Goal: Information Seeking & Learning: Learn about a topic

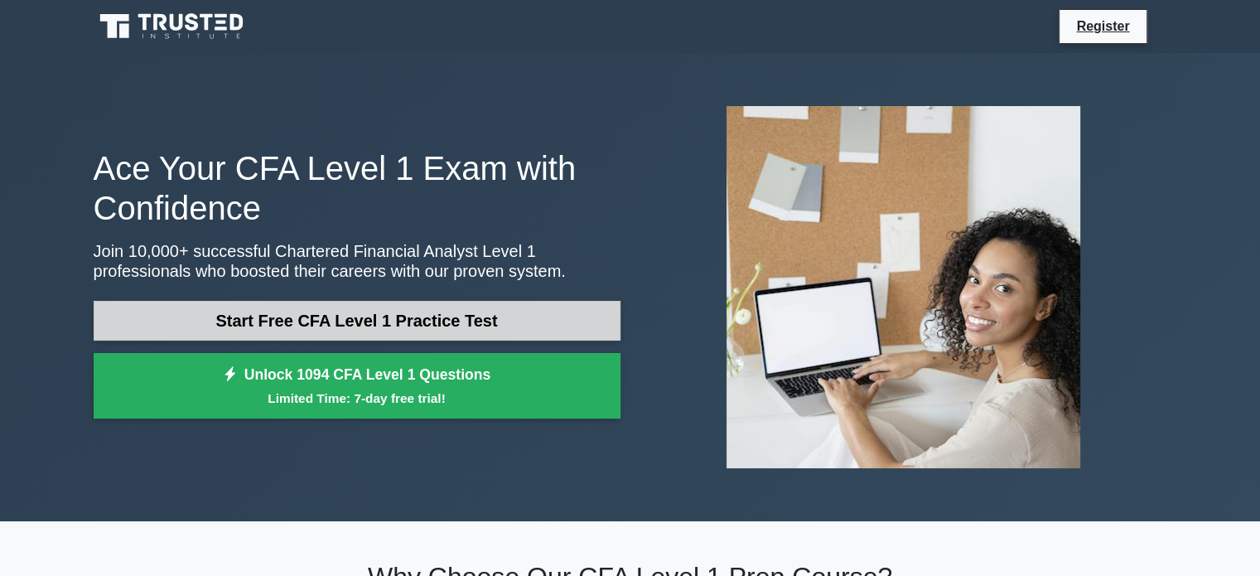
click at [331, 312] on link "Start Free CFA Level 1 Practice Test" at bounding box center [357, 321] width 527 height 40
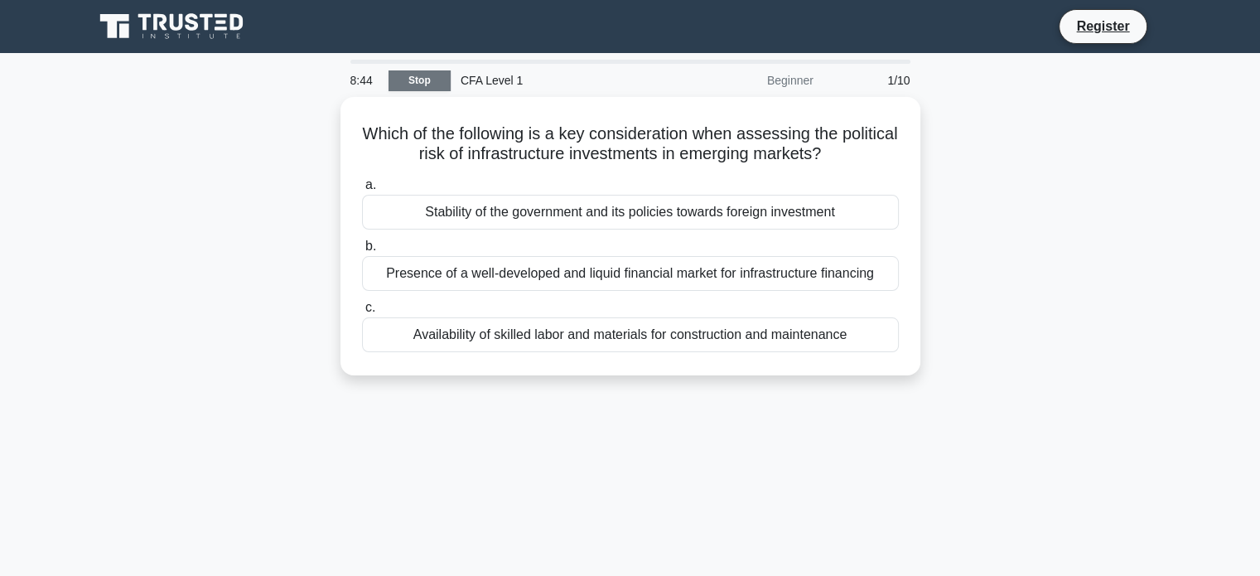
click at [423, 80] on link "Stop" at bounding box center [420, 80] width 62 height 21
click at [429, 75] on link "Stop" at bounding box center [420, 80] width 62 height 21
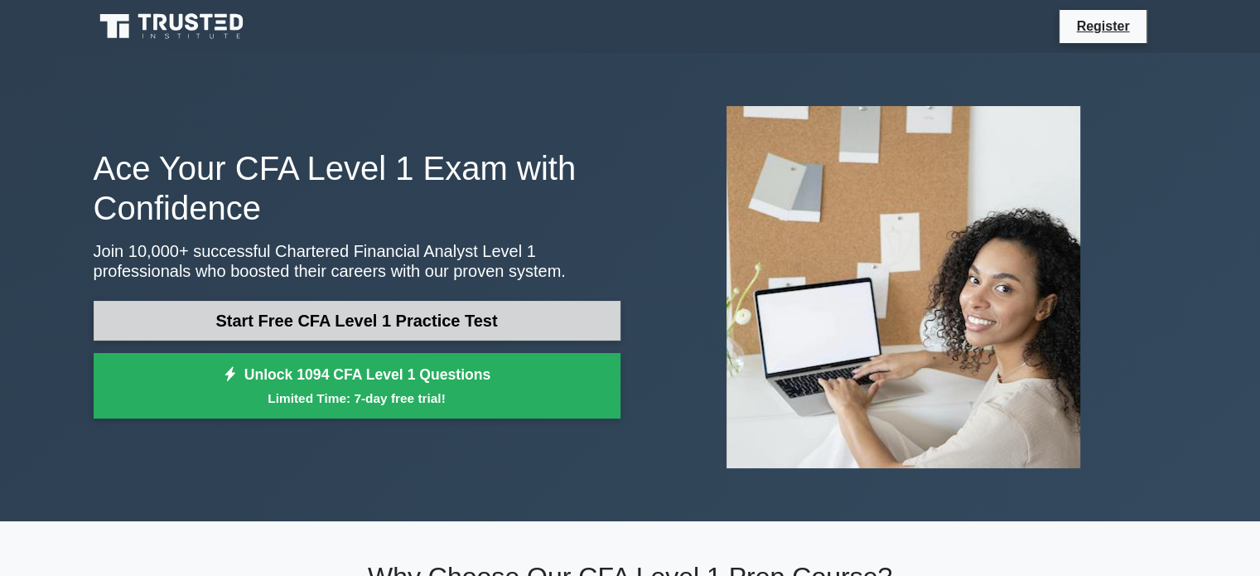
click at [522, 309] on link "Start Free CFA Level 1 Practice Test" at bounding box center [357, 321] width 527 height 40
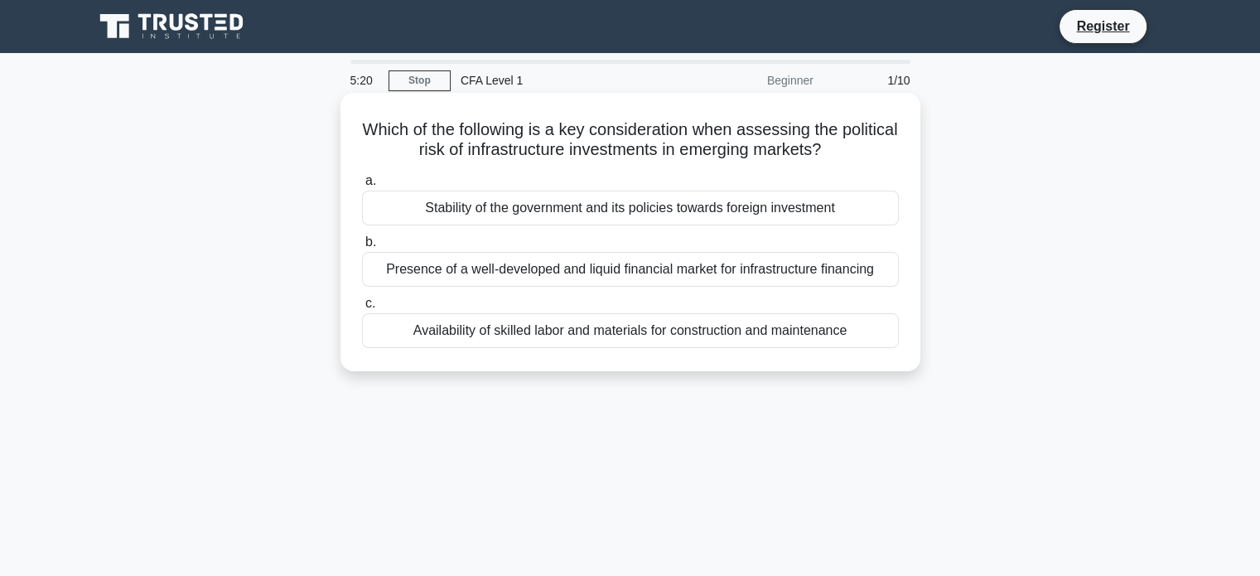
click at [590, 336] on div "Availability of skilled labor and materials for construction and maintenance" at bounding box center [630, 330] width 537 height 35
click at [362, 309] on input "c. Availability of skilled labor and materials for construction and maintenance" at bounding box center [362, 303] width 0 height 11
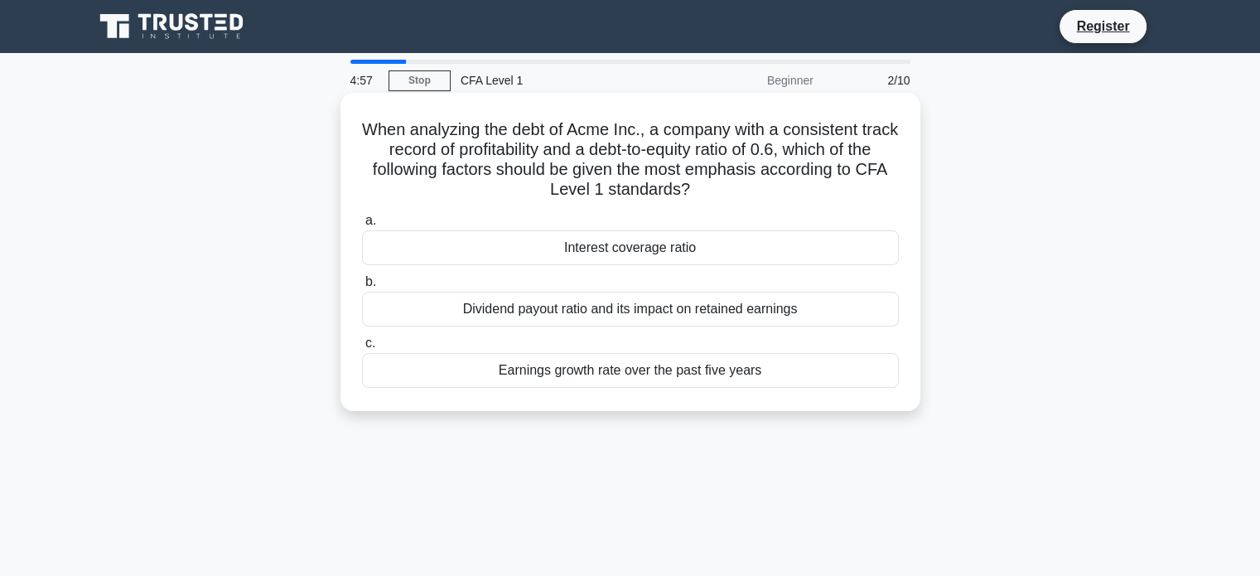
click at [591, 316] on div "Dividend payout ratio and its impact on retained earnings" at bounding box center [630, 309] width 537 height 35
click at [362, 288] on input "b. Dividend payout ratio and its impact on retained earnings" at bounding box center [362, 282] width 0 height 11
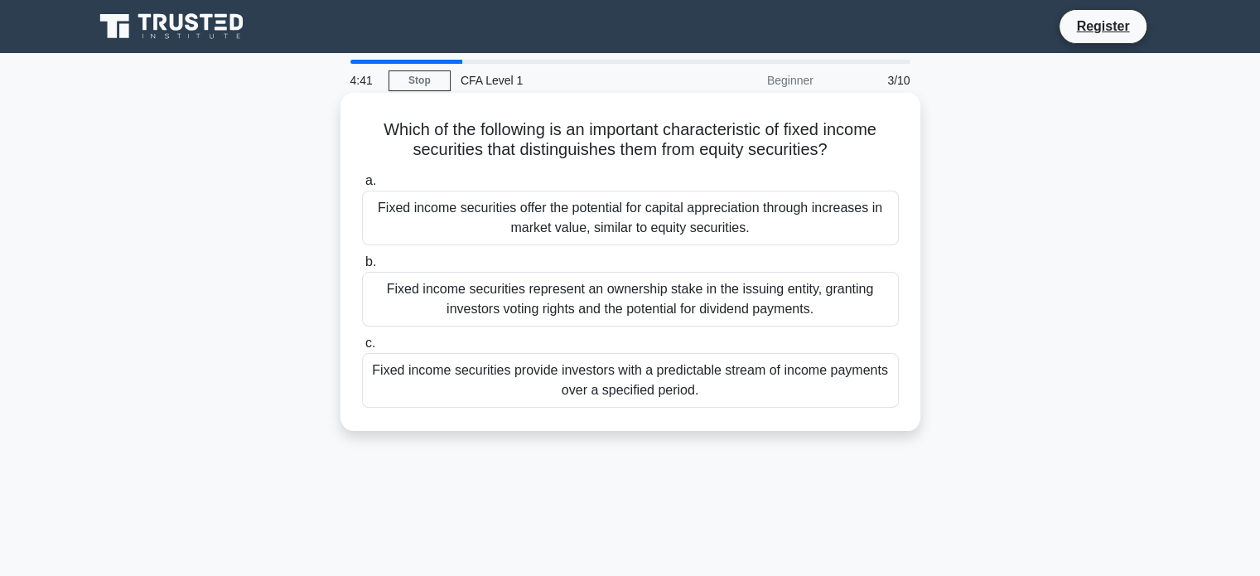
drag, startPoint x: 424, startPoint y: 118, endPoint x: 898, endPoint y: 366, distance: 534.8
click at [898, 367] on div "Which of the following is an important characteristic of fixed income securitie…" at bounding box center [630, 261] width 567 height 325
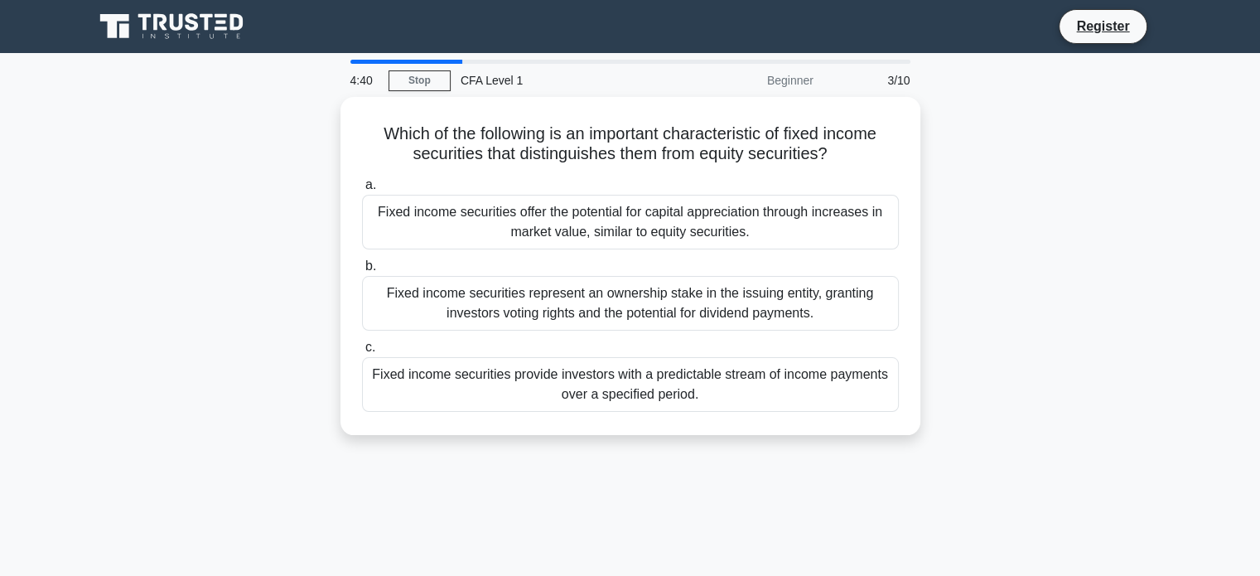
click at [1045, 288] on div "Which of the following is an important characteristic of fixed income securitie…" at bounding box center [631, 276] width 1094 height 358
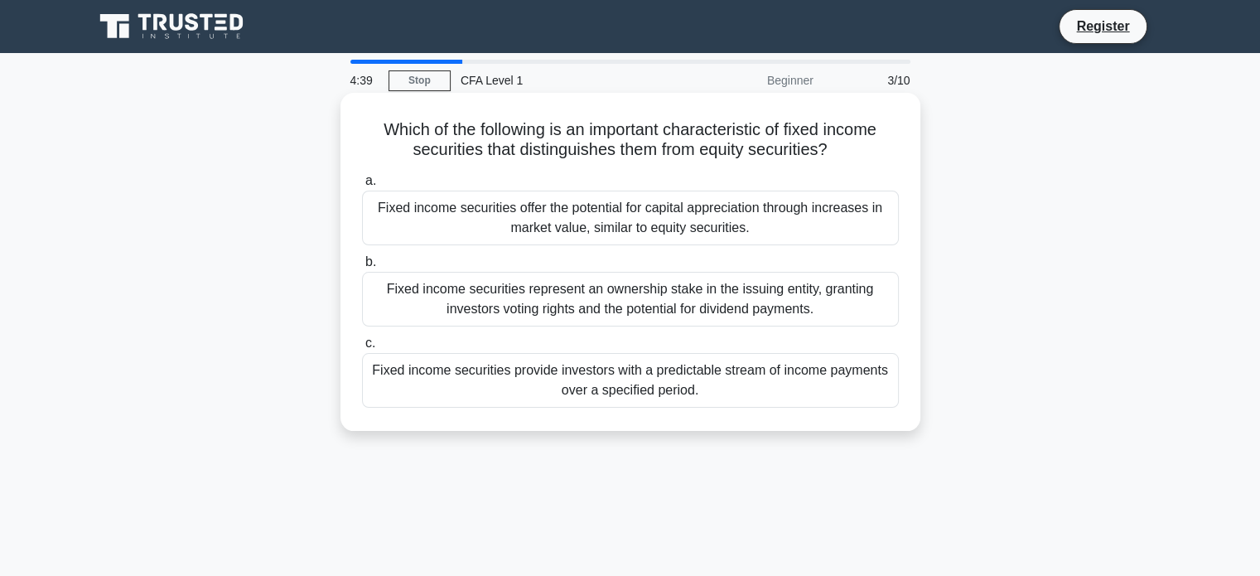
click at [714, 201] on div "Fixed income securities offer the potential for capital appreciation through in…" at bounding box center [630, 218] width 537 height 55
click at [362, 186] on input "a. Fixed income securities offer the potential for capital appreciation through…" at bounding box center [362, 181] width 0 height 11
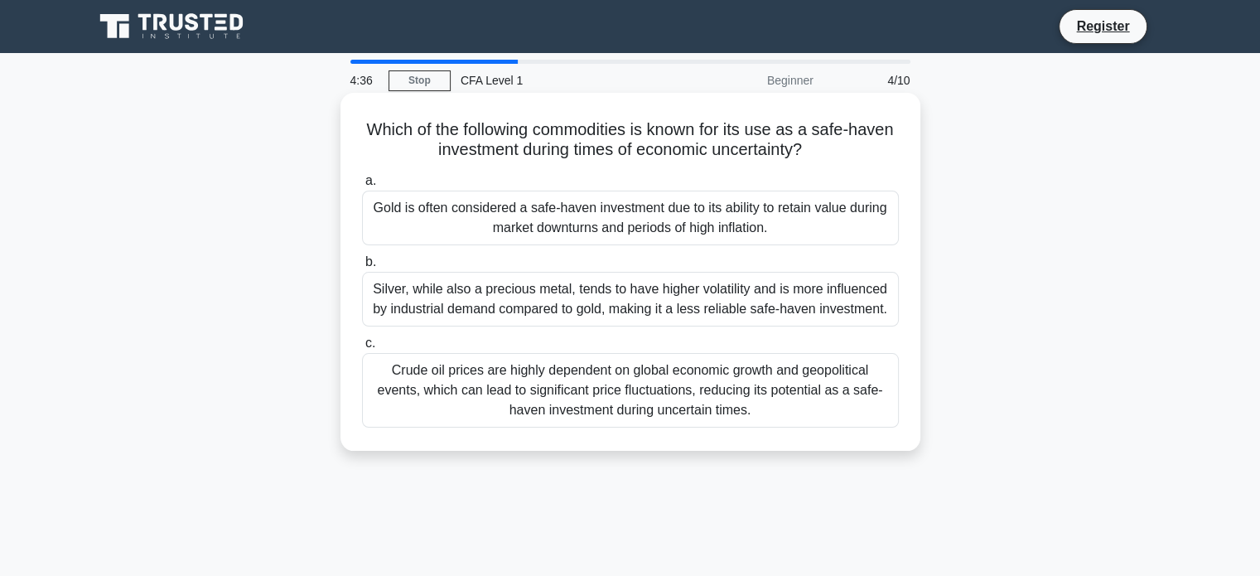
click at [559, 377] on div "Crude oil prices are highly dependent on global economic growth and geopolitica…" at bounding box center [630, 390] width 537 height 75
click at [362, 349] on input "c. Crude oil prices are highly dependent on global economic growth and geopolit…" at bounding box center [362, 343] width 0 height 11
